Goal: Navigation & Orientation: Find specific page/section

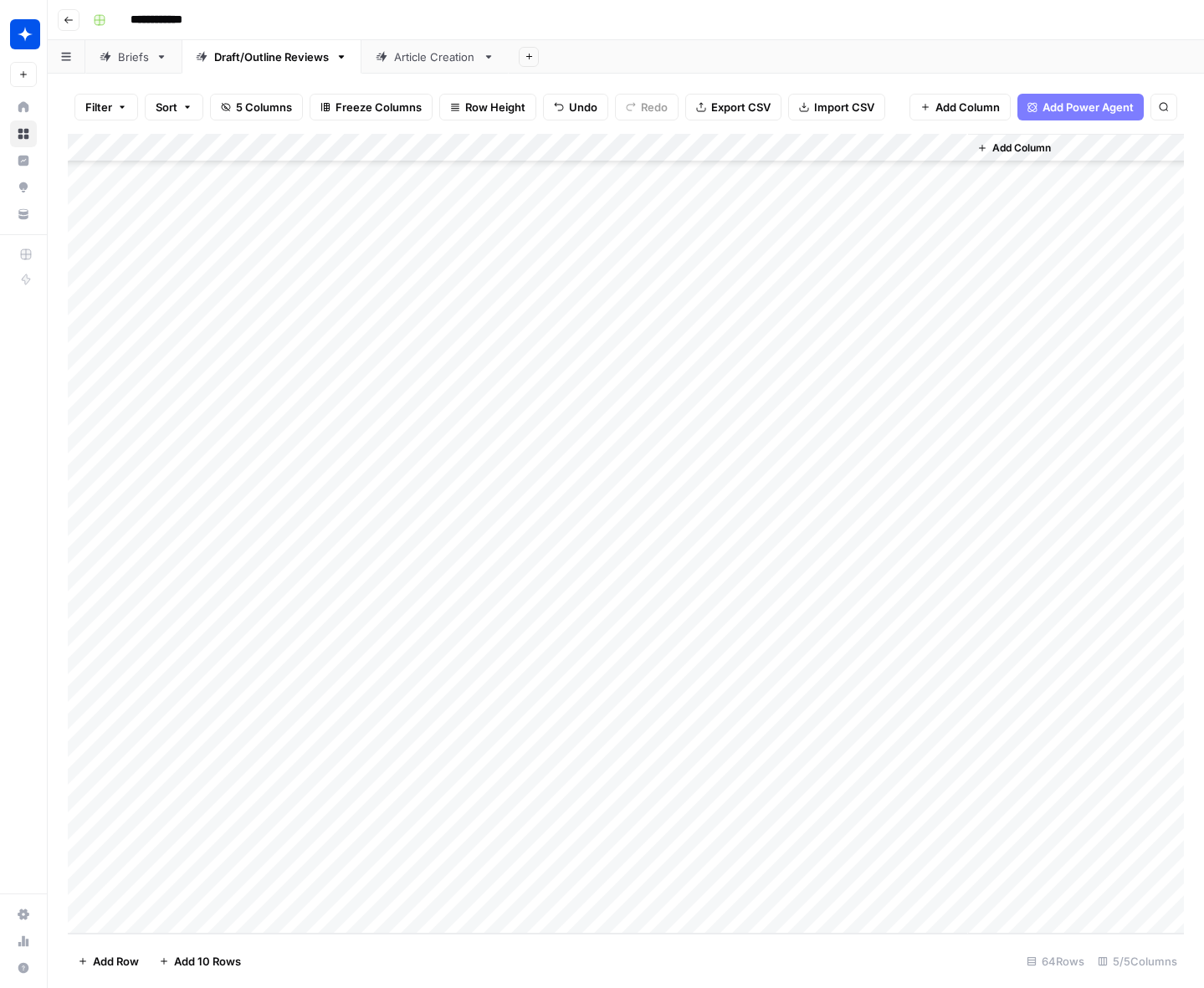
scroll to position [1075, 0]
click at [429, 61] on div "Article Creation" at bounding box center [435, 57] width 82 height 17
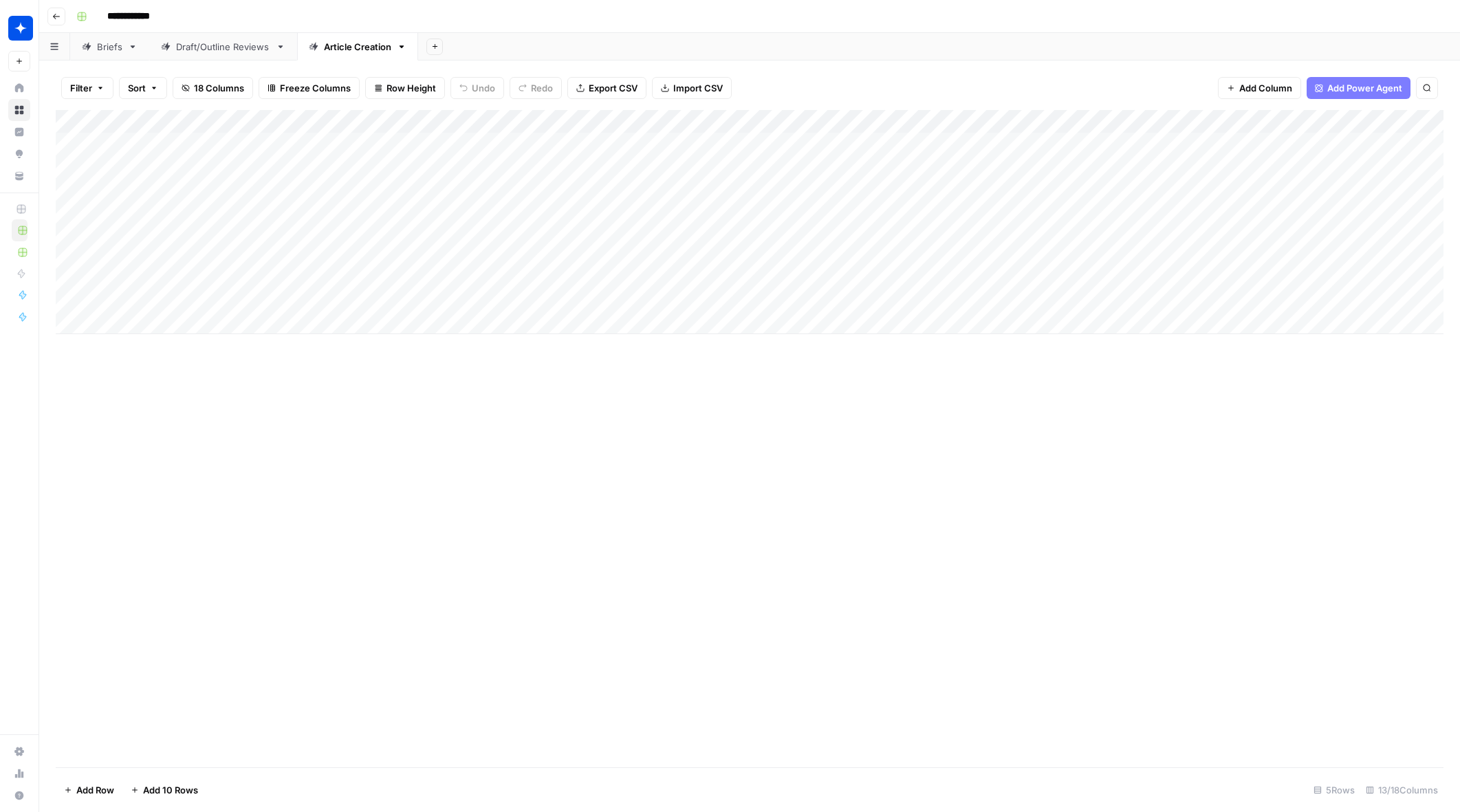
click at [110, 51] on div "Briefs" at bounding box center [110, 47] width 26 height 14
click at [354, 46] on div "Article Creation" at bounding box center [357, 47] width 67 height 14
click at [112, 51] on div "Briefs" at bounding box center [110, 47] width 26 height 14
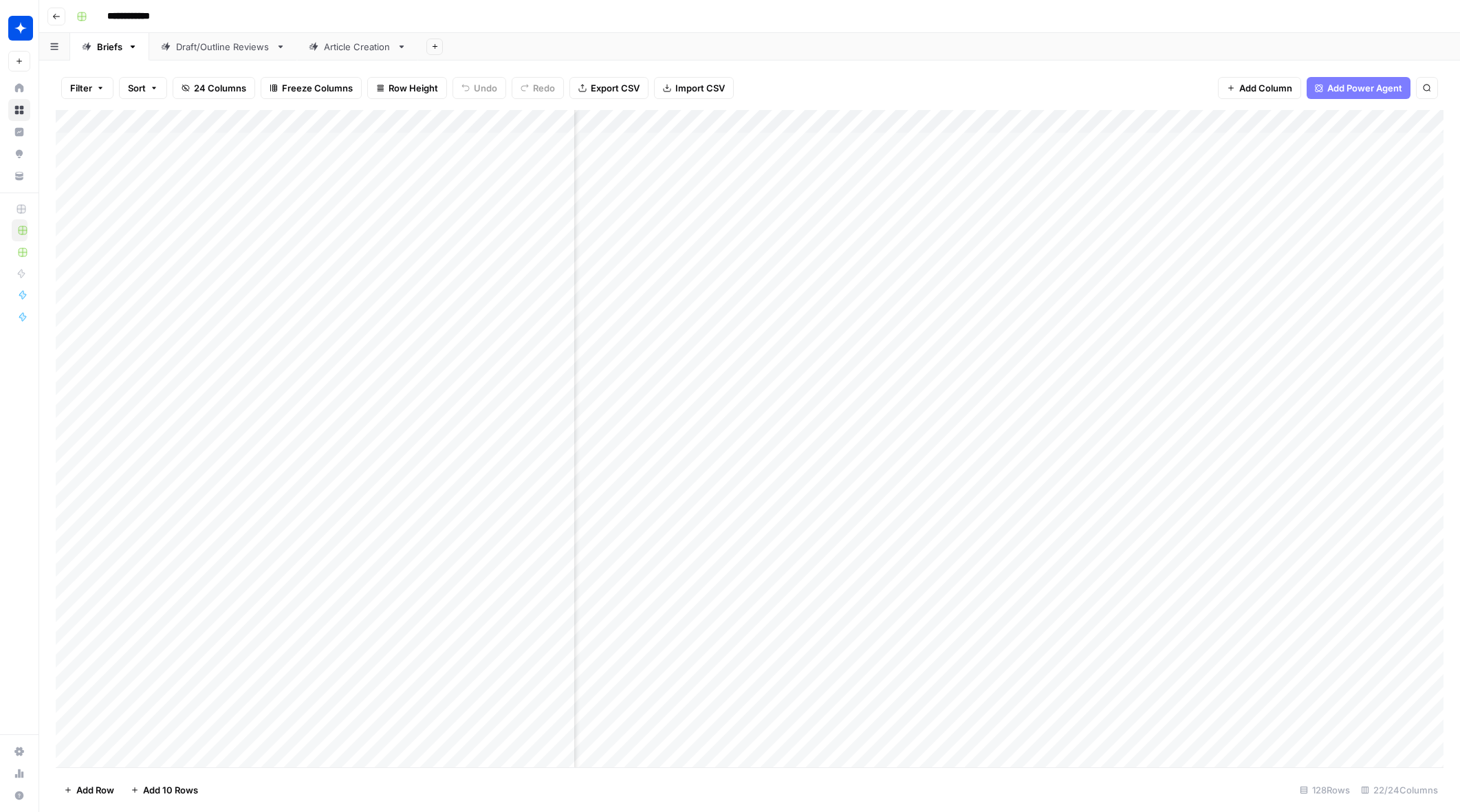
click at [363, 52] on div "Article Creation" at bounding box center [357, 47] width 67 height 14
type input "**********"
click at [105, 51] on div "Briefs" at bounding box center [110, 47] width 26 height 14
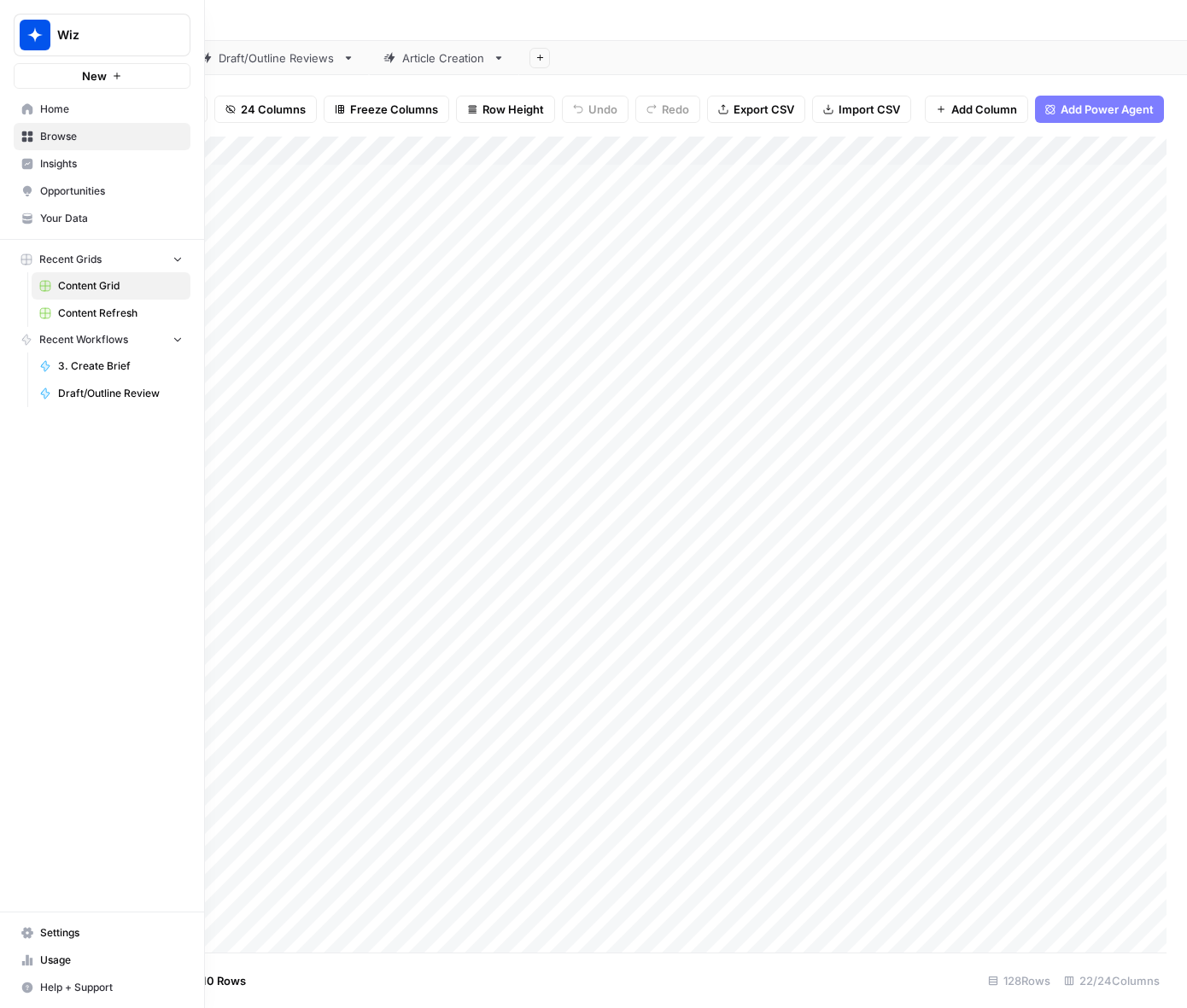
click at [89, 171] on link "Insights" at bounding box center [102, 164] width 177 height 27
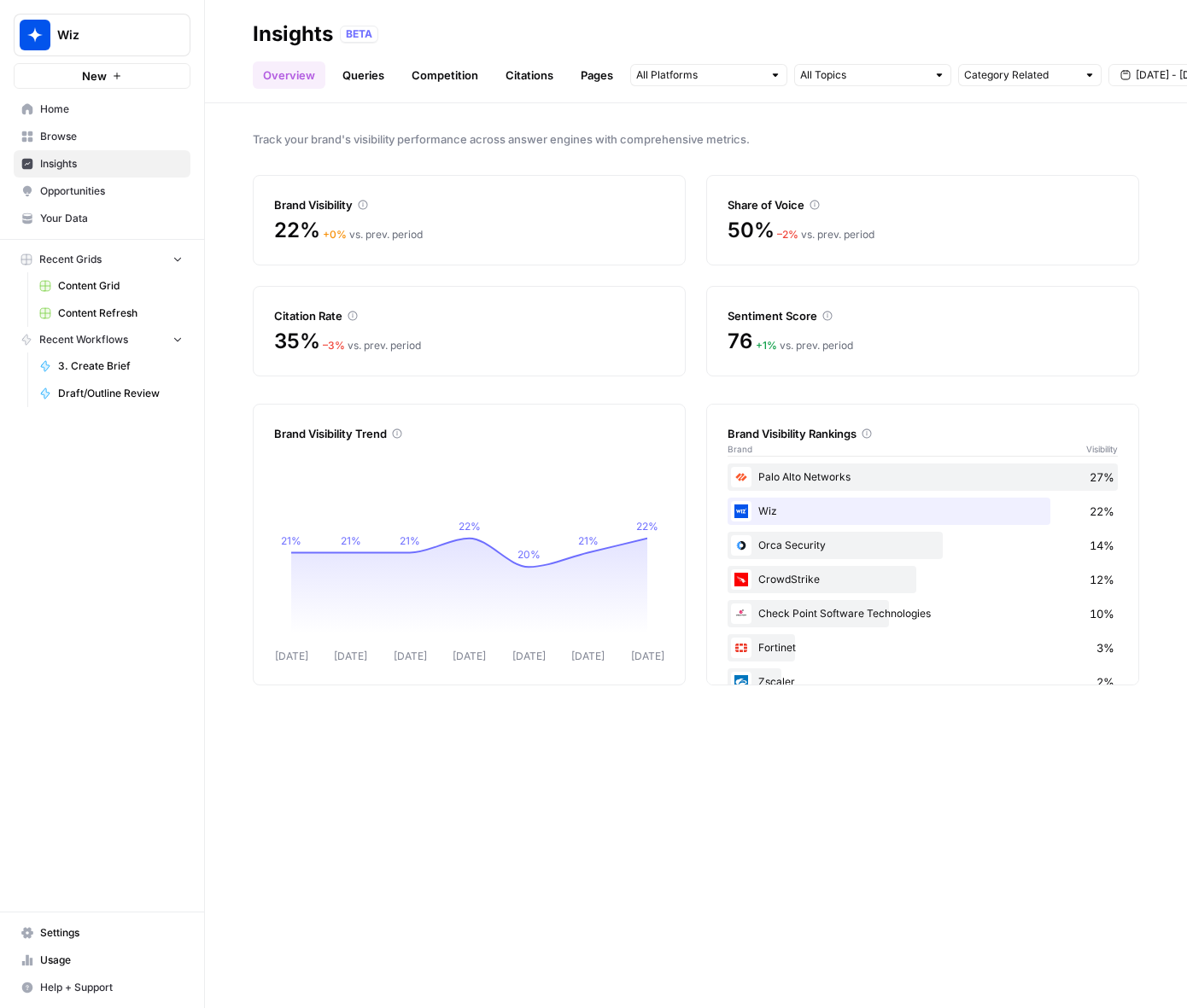
click at [374, 80] on link "Queries" at bounding box center [363, 75] width 63 height 27
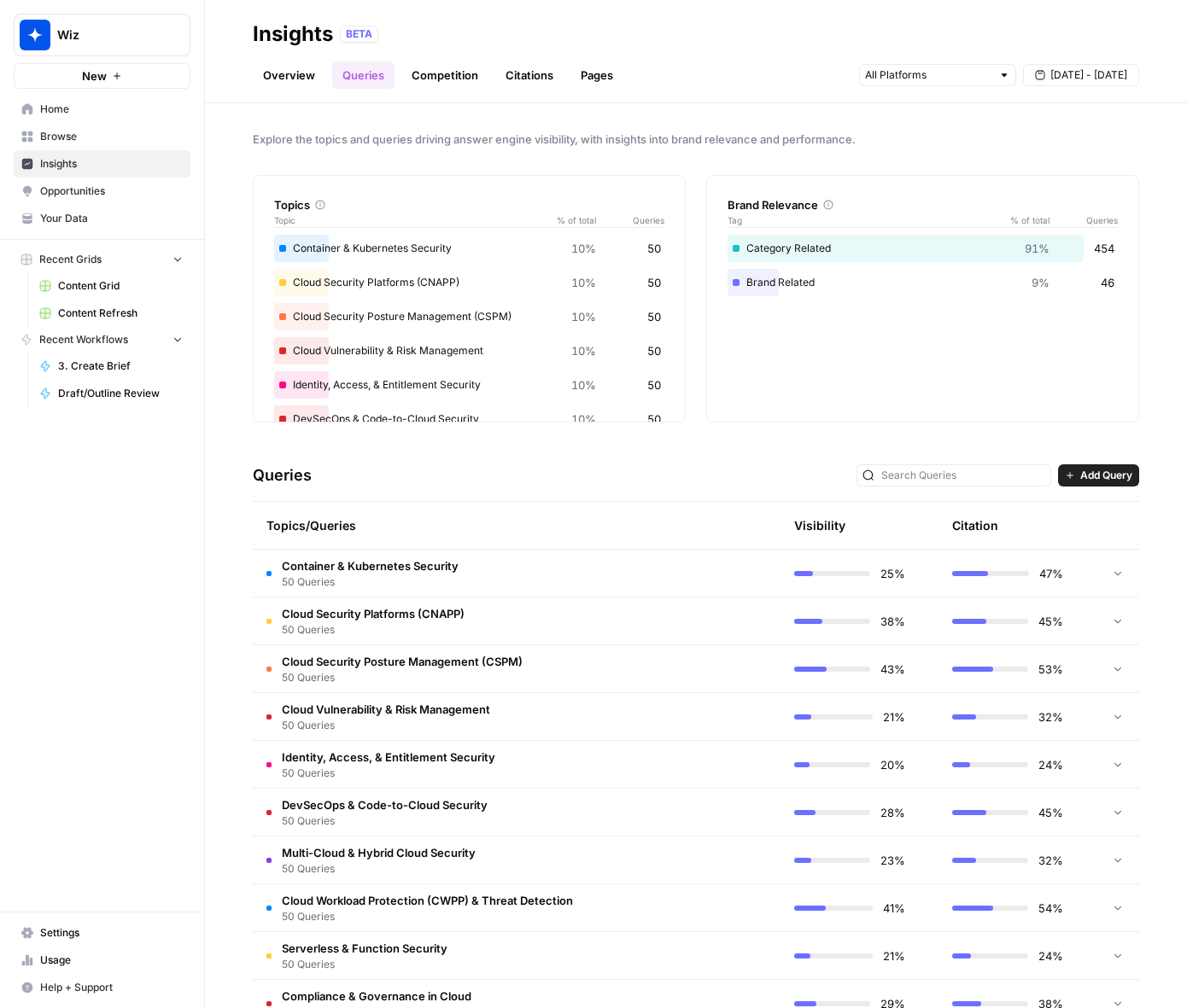
scroll to position [47, 0]
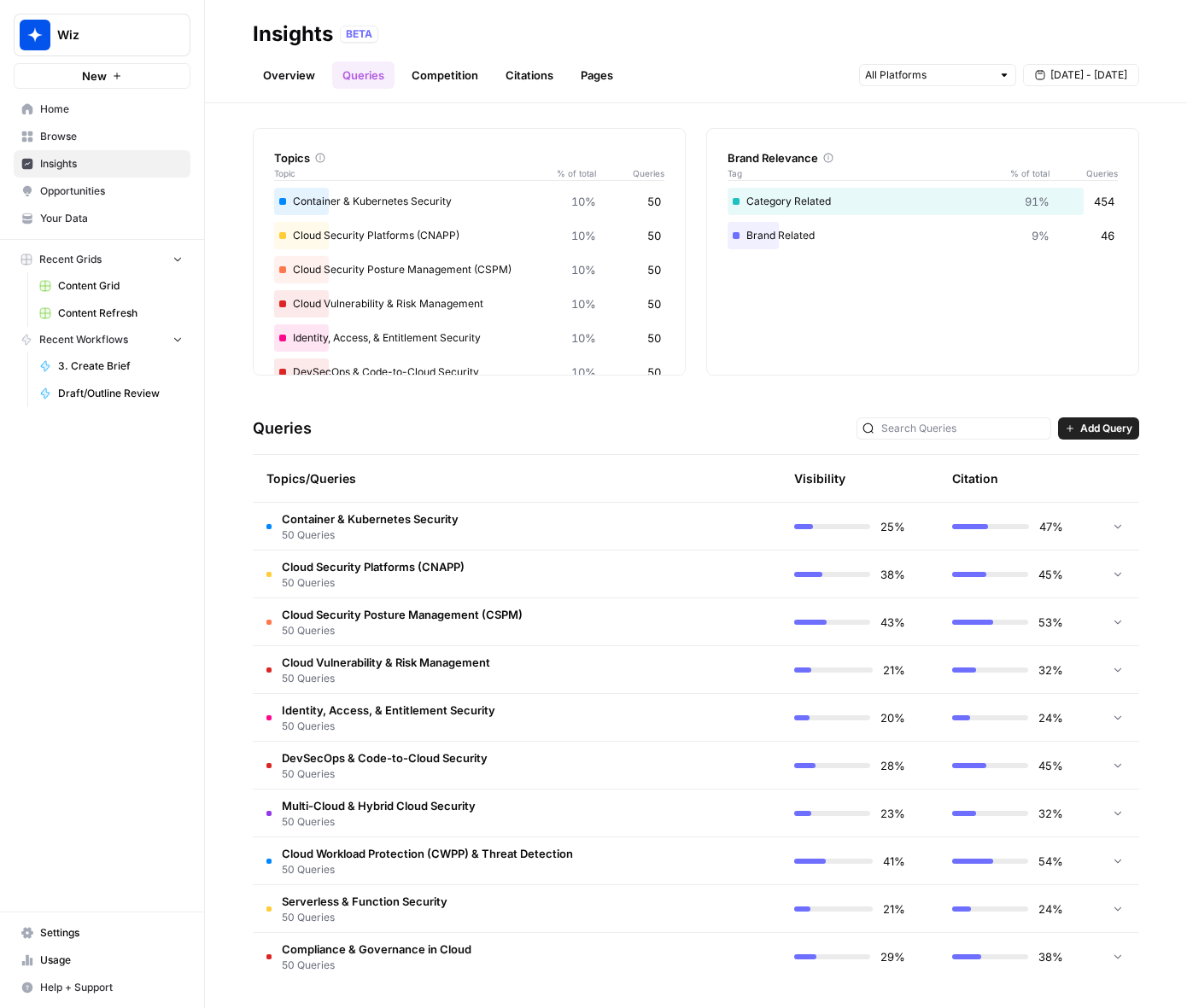
click at [522, 72] on link "Citations" at bounding box center [529, 75] width 68 height 27
